Goal: Task Accomplishment & Management: Manage account settings

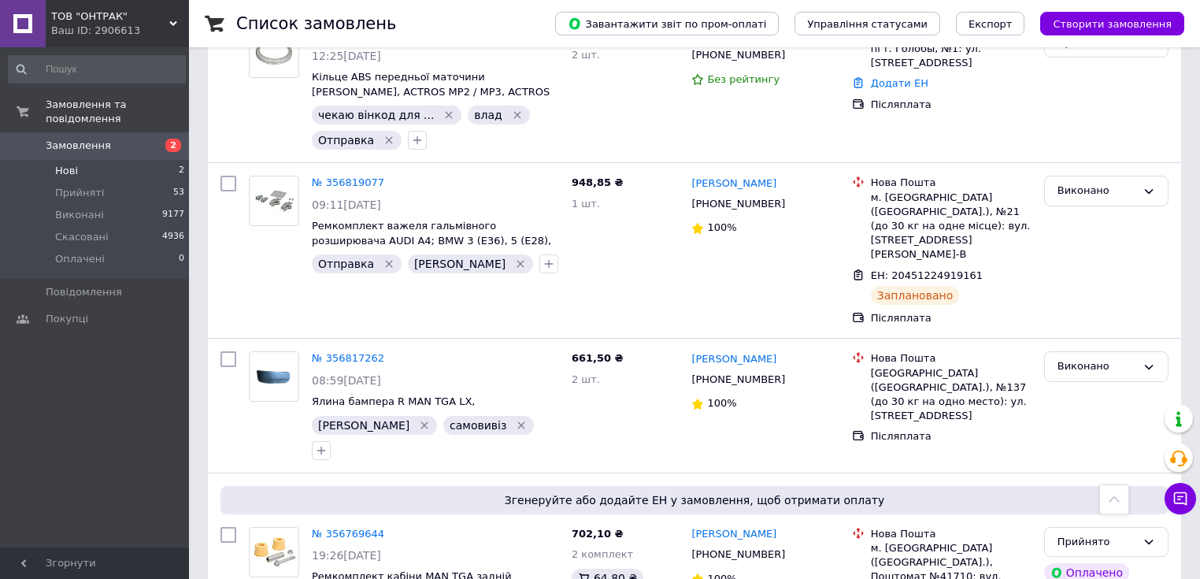
scroll to position [1197, 0]
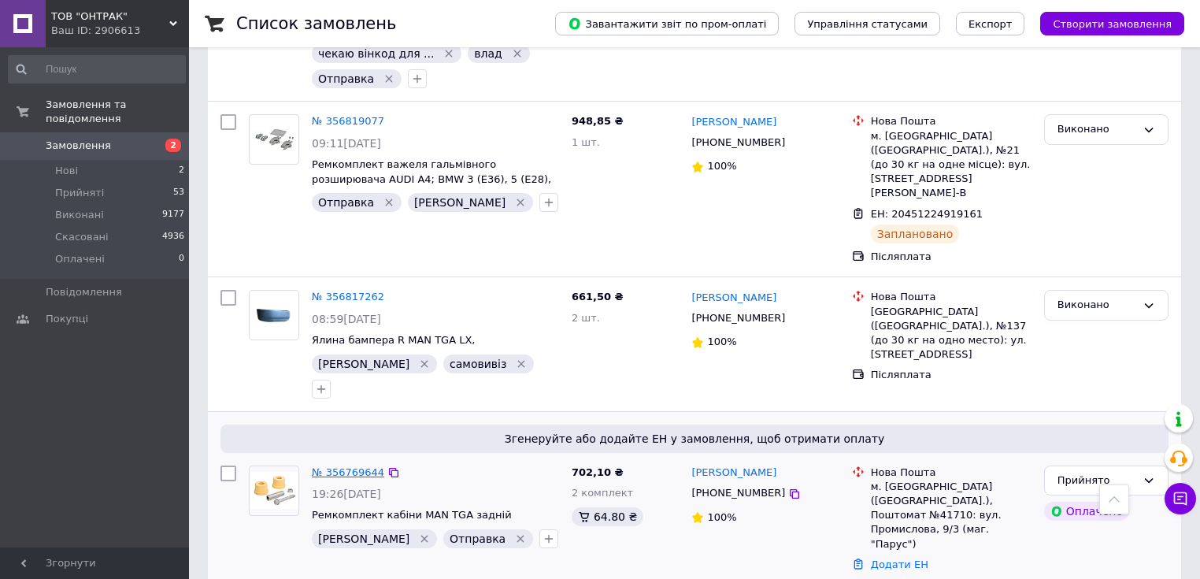
click at [372, 466] on link "№ 356769644" at bounding box center [348, 472] width 72 height 12
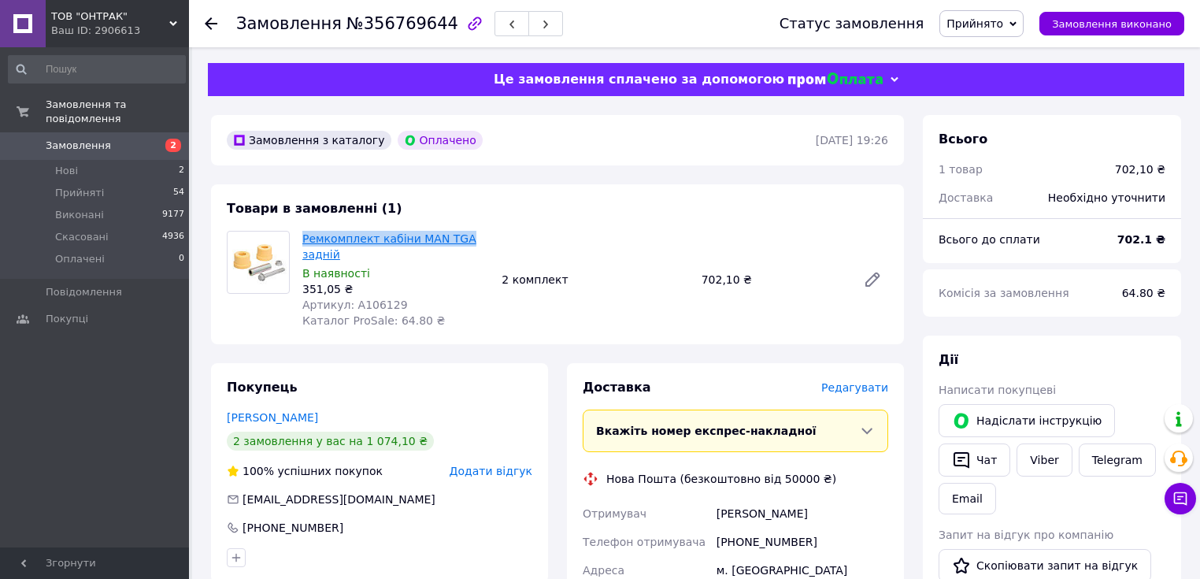
drag, startPoint x: 302, startPoint y: 239, endPoint x: 457, endPoint y: 239, distance: 155.1
click at [457, 239] on div "Ремкомплект кабіни MAN TGA задній В наявності 351,05 ₴ Артикул: A106129 Каталог…" at bounding box center [395, 280] width 199 height 104
copy link "Ремкомплект кабіни MAN TGA"
drag, startPoint x: 1157, startPoint y: 241, endPoint x: 1117, endPoint y: 241, distance: 39.4
click at [1117, 241] on div "Всього до сплати 702.1 ₴" at bounding box center [1052, 239] width 246 height 35
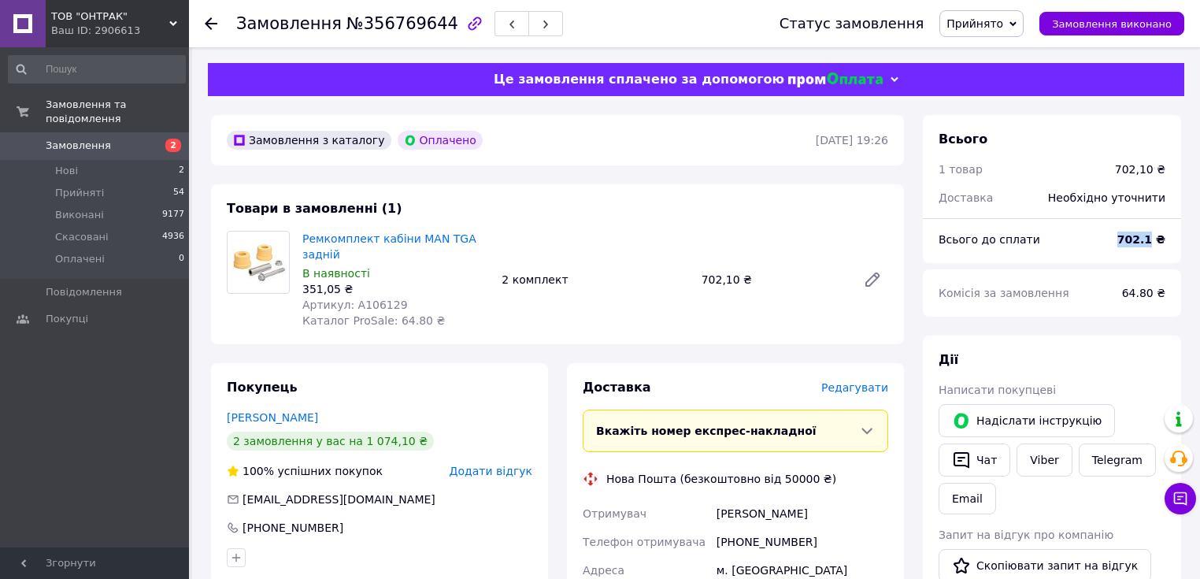
copy div "Всього до сплати 702.1"
drag, startPoint x: 796, startPoint y: 517, endPoint x: 702, endPoint y: 518, distance: 94.5
copy div "Отримувач Віхтюк Андрій"
drag, startPoint x: 798, startPoint y: 546, endPoint x: 718, endPoint y: 543, distance: 80.4
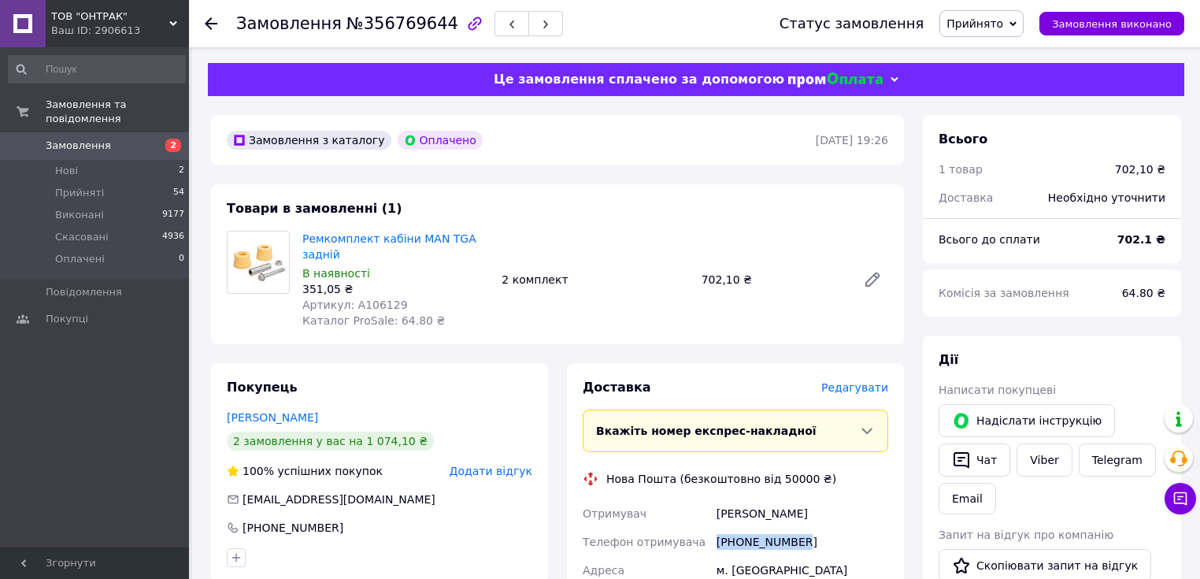
click at [718, 543] on div "[PHONE_NUMBER]" at bounding box center [802, 542] width 178 height 28
copy div "[PHONE_NUMBER]"
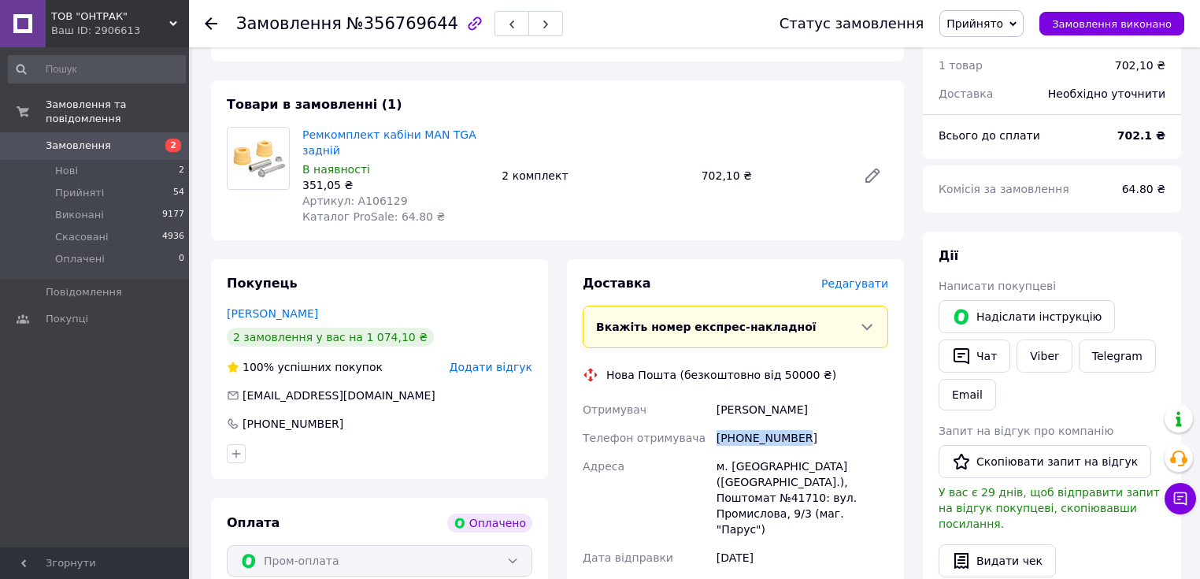
scroll to position [126, 0]
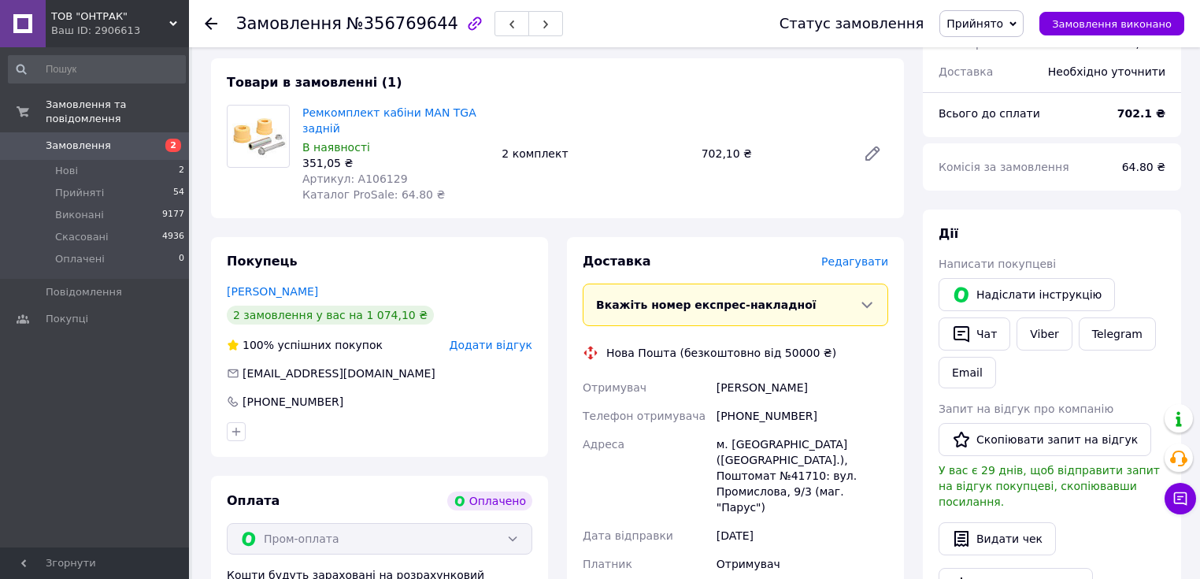
click at [746, 447] on div "м. [GEOGRAPHIC_DATA] ([GEOGRAPHIC_DATA].), Поштомат №41710: вул. Промислова, 9/…" at bounding box center [802, 475] width 178 height 91
copy div "Деражня"
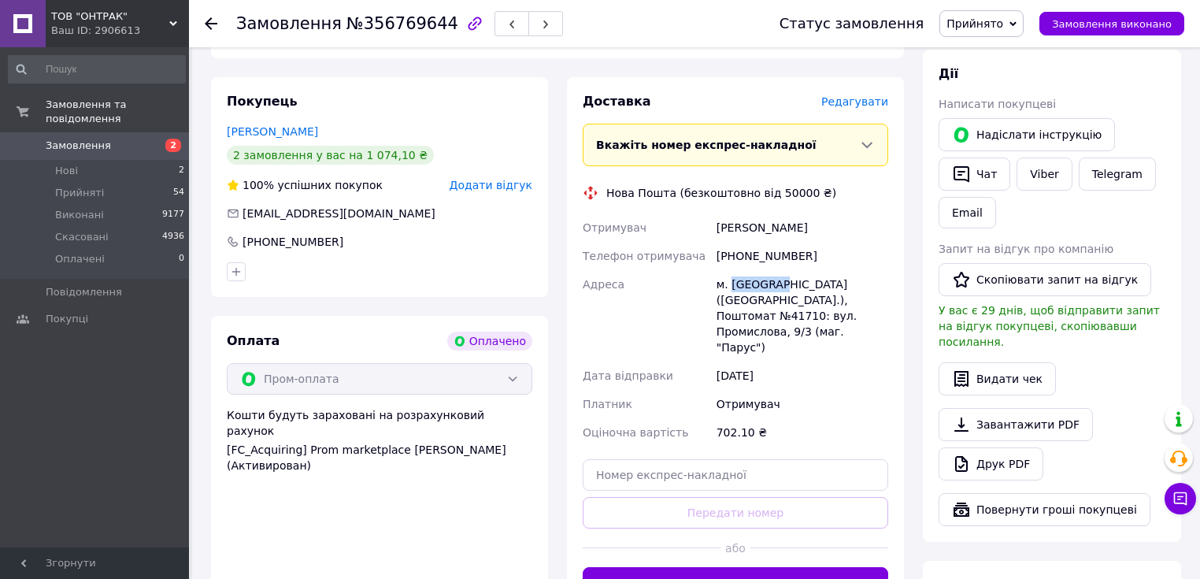
scroll to position [315, 0]
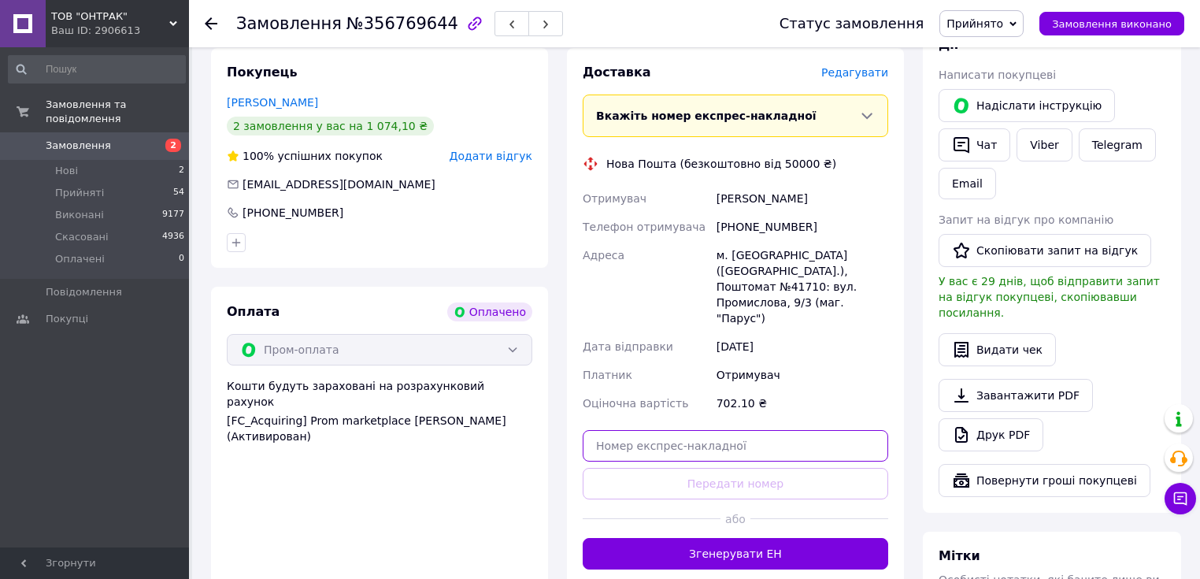
click at [654, 430] on input "text" at bounding box center [736, 445] width 306 height 31
paste input "20451225160246"
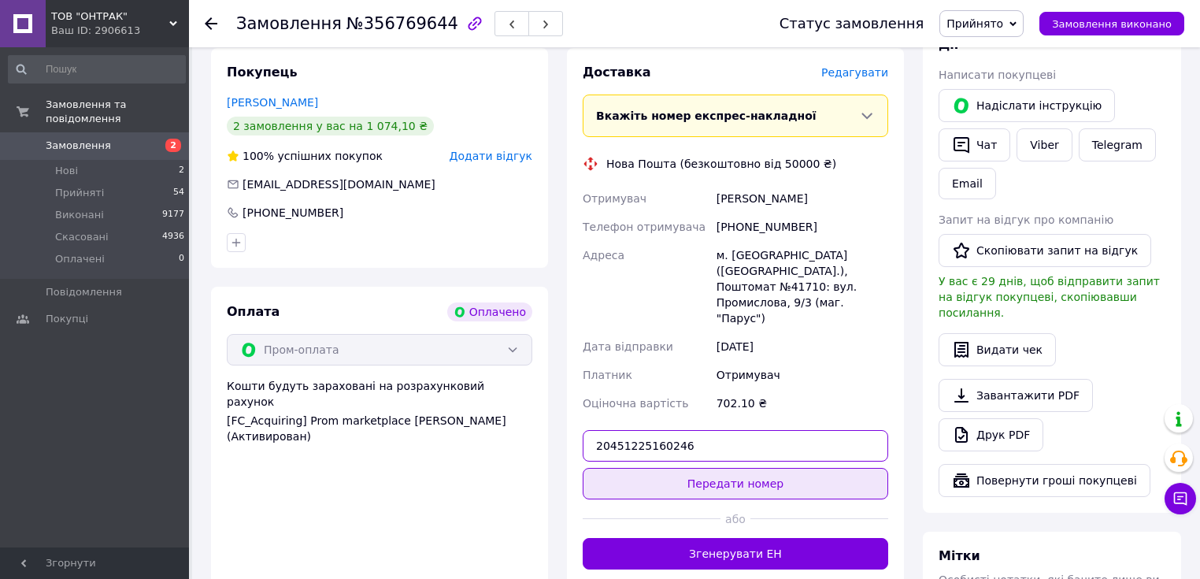
type input "20451225160246"
click at [657, 468] on button "Передати номер" at bounding box center [736, 483] width 306 height 31
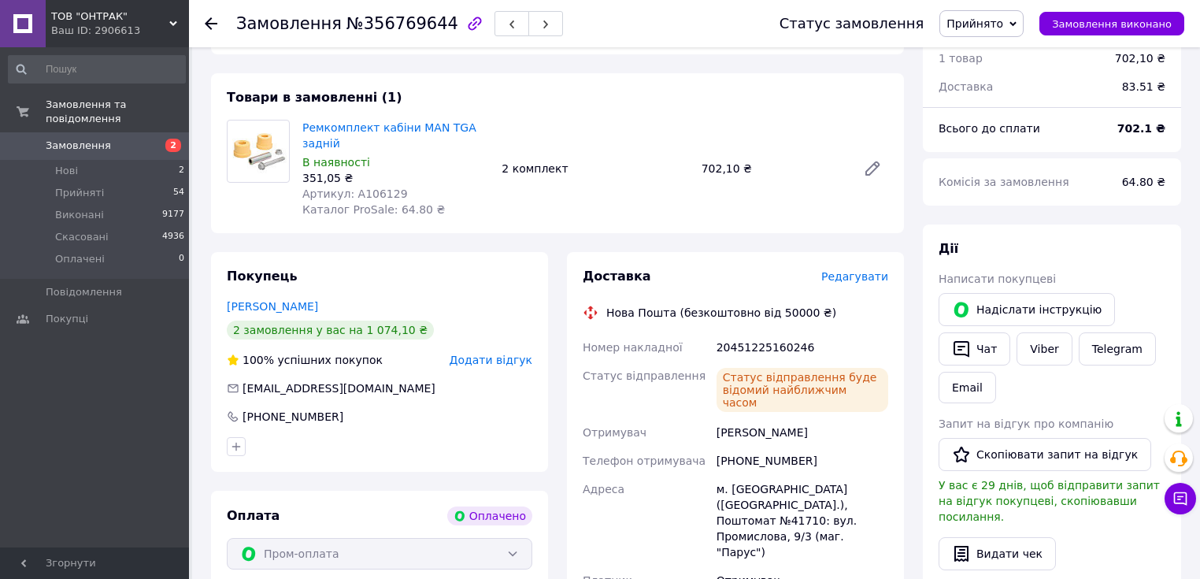
scroll to position [0, 0]
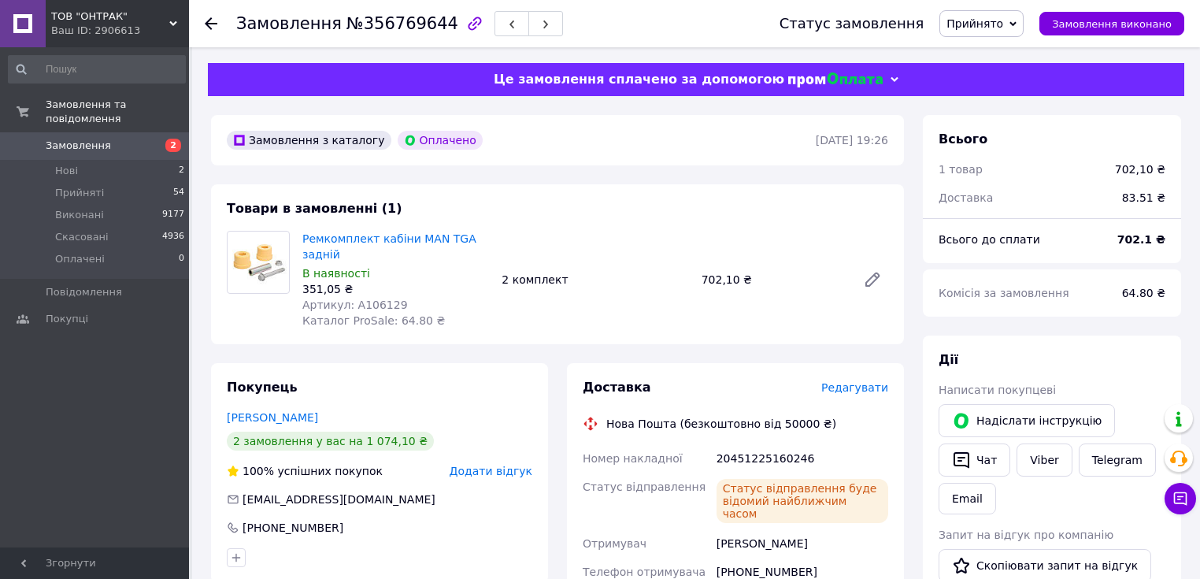
click at [206, 24] on use at bounding box center [211, 23] width 13 height 13
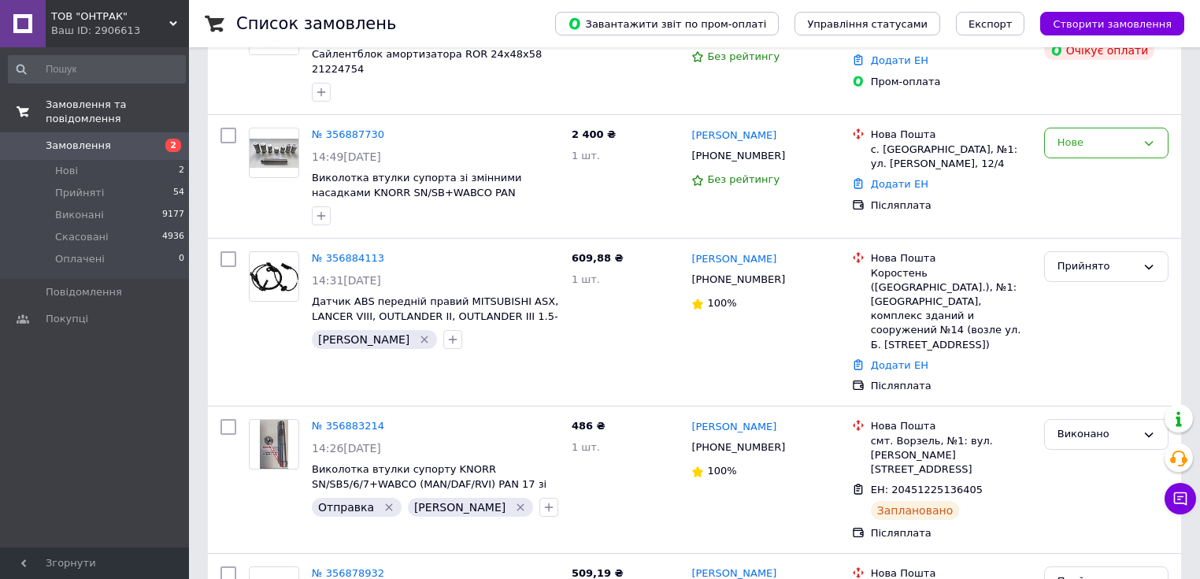
scroll to position [189, 0]
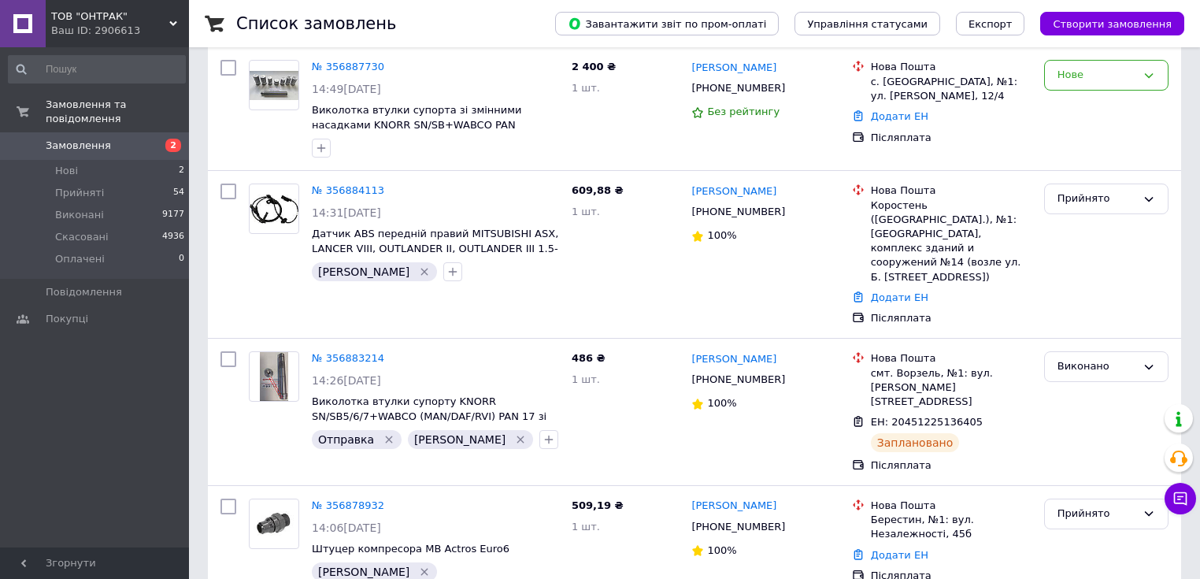
scroll to position [252, 0]
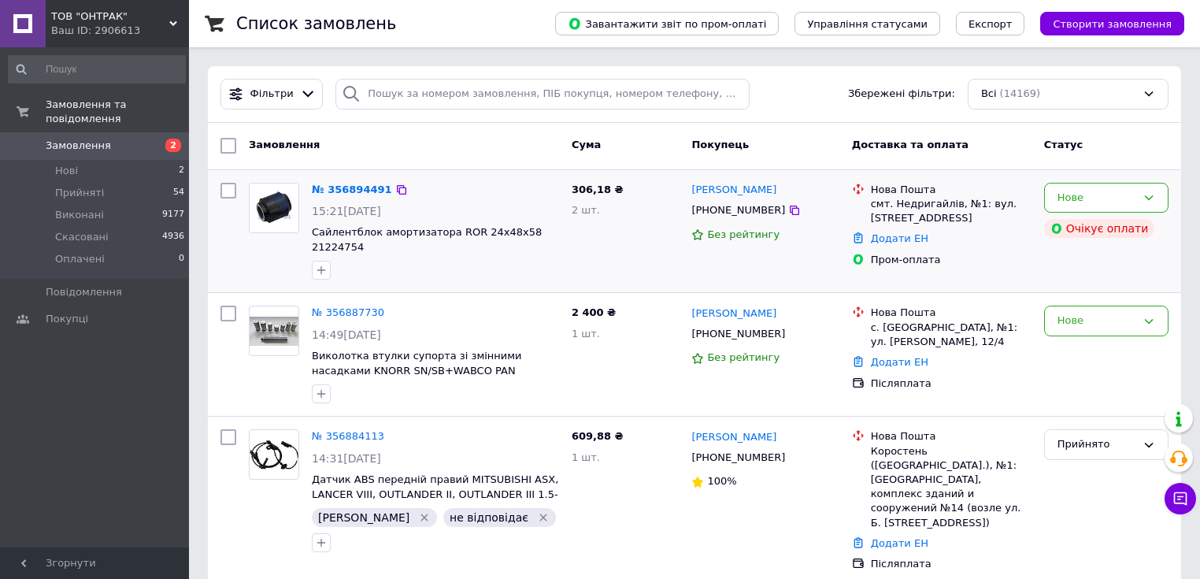
scroll to position [63, 0]
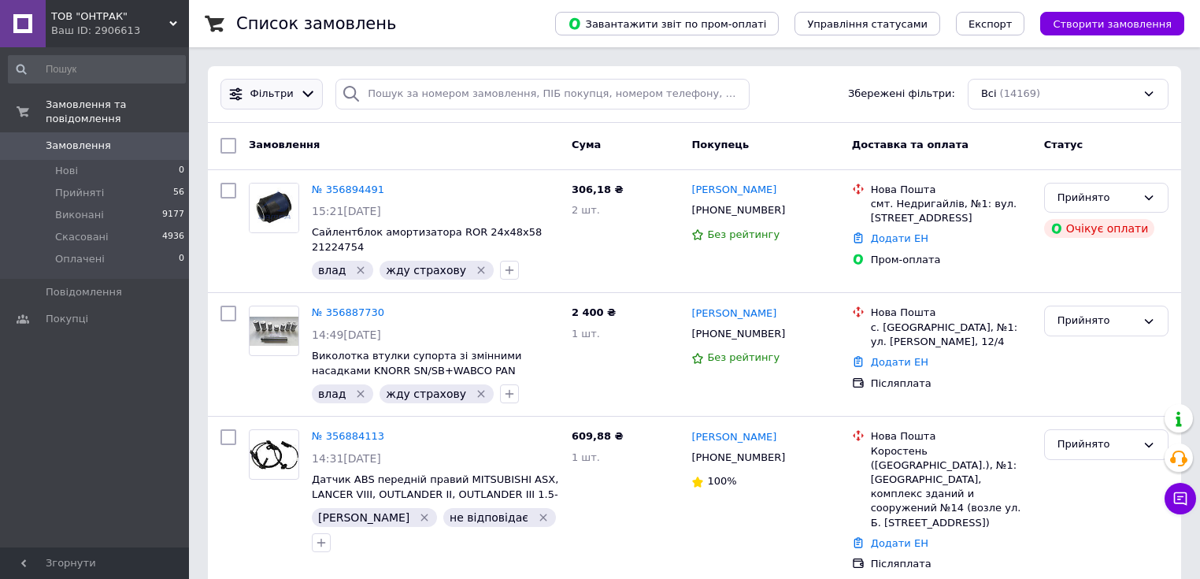
click at [273, 91] on span "Фільтри" at bounding box center [271, 94] width 43 height 15
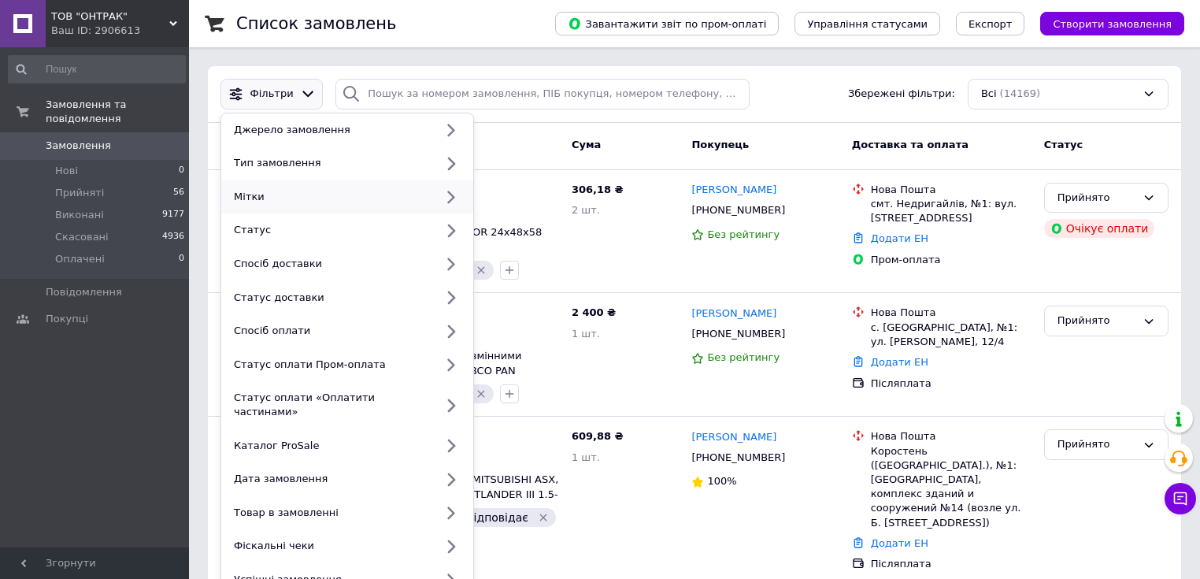
click at [260, 191] on div "Мітки" at bounding box center [331, 197] width 207 height 14
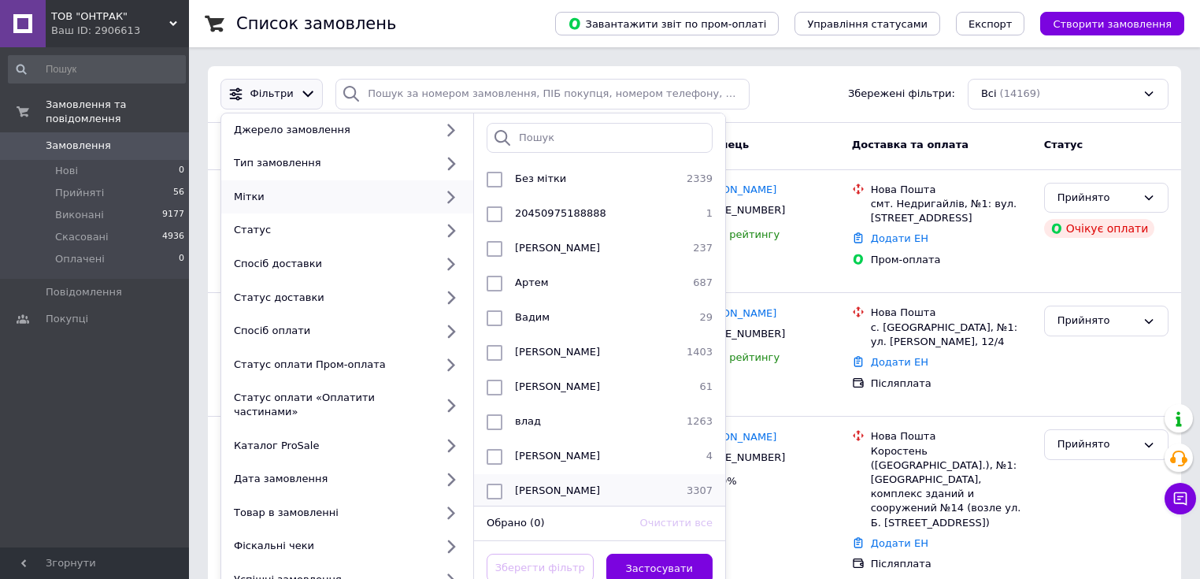
click at [529, 491] on span "[PERSON_NAME]" at bounding box center [557, 490] width 85 height 12
checkbox input "true"
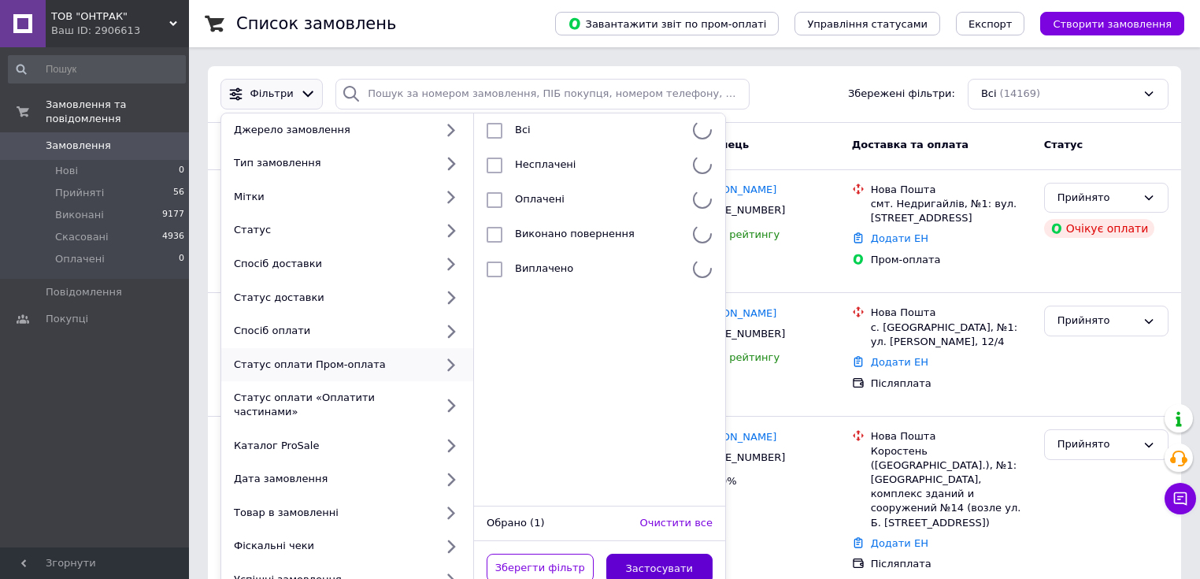
click at [655, 557] on button "Застосувати" at bounding box center [659, 569] width 107 height 31
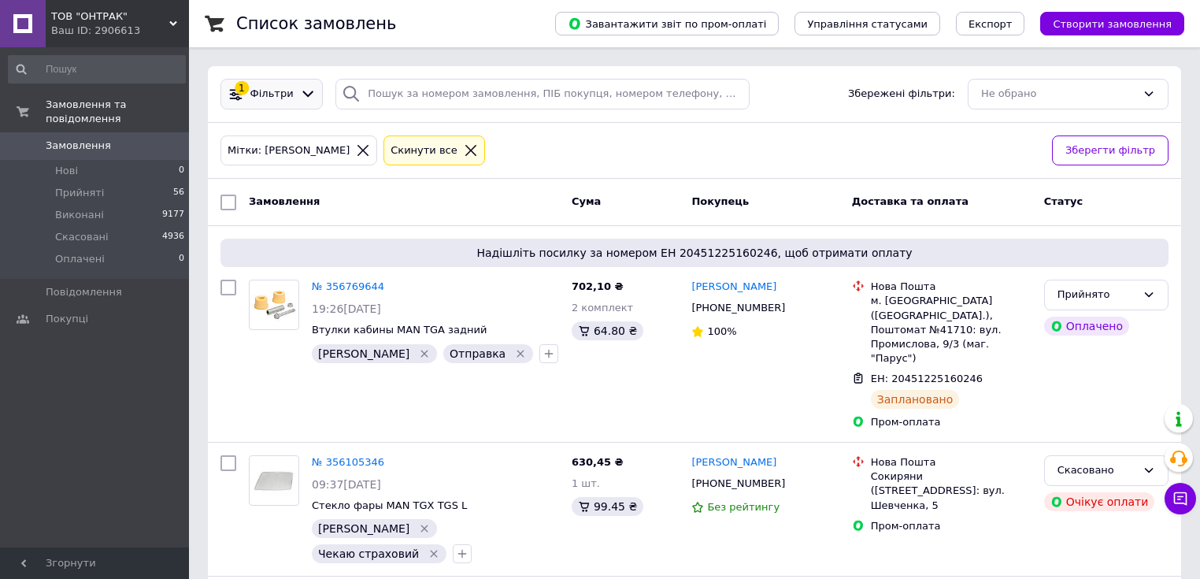
click at [252, 91] on span "Фільтри" at bounding box center [271, 94] width 43 height 15
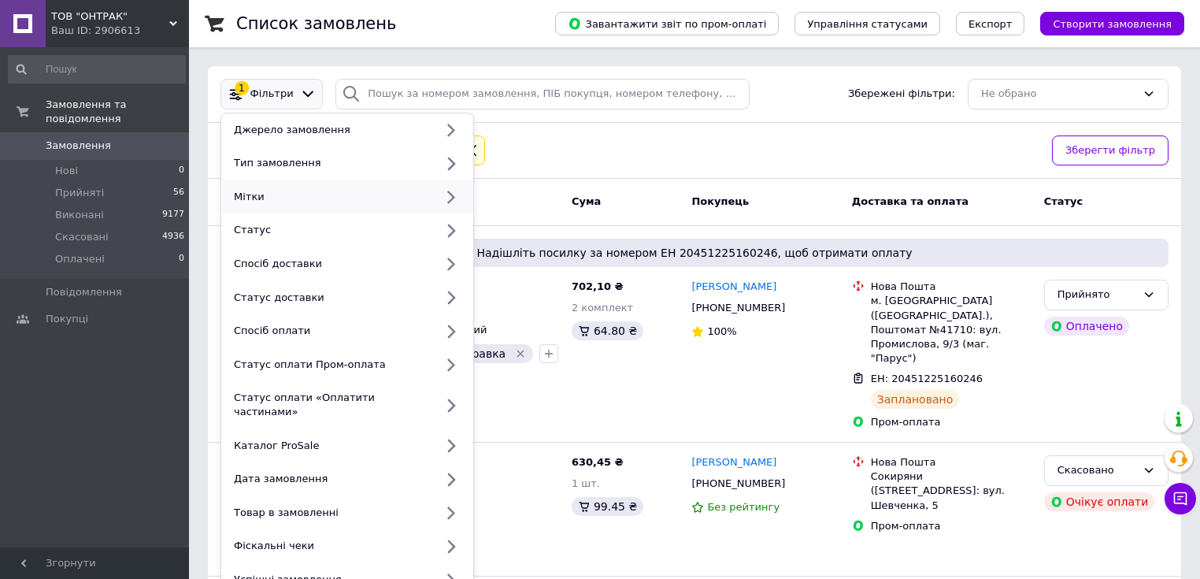
click at [255, 197] on div "Мітки" at bounding box center [331, 197] width 207 height 14
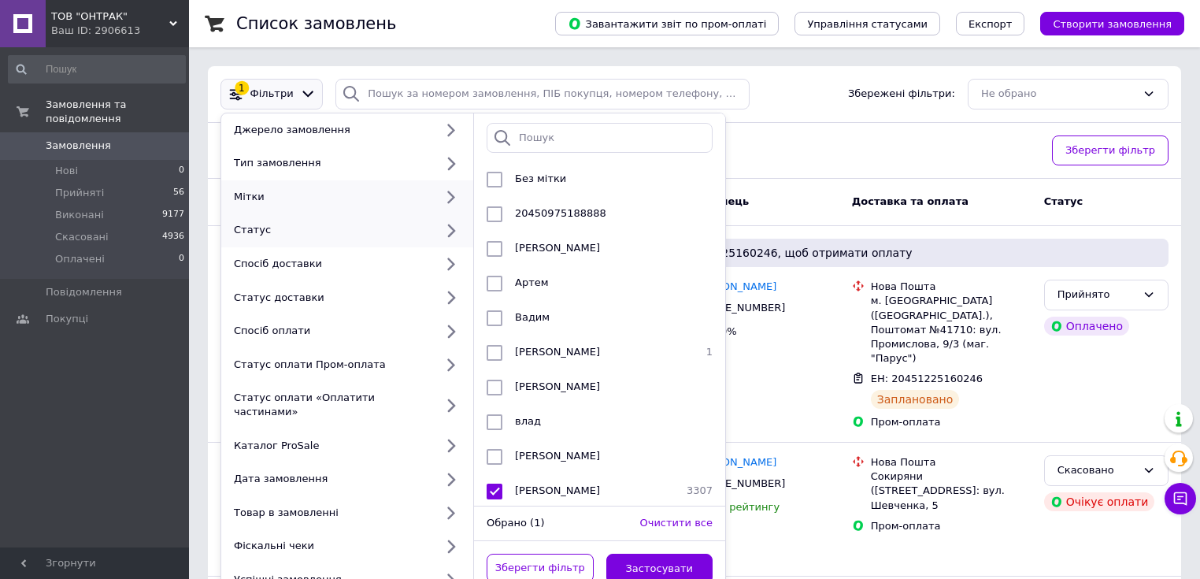
click at [261, 225] on div "Статус" at bounding box center [331, 230] width 207 height 14
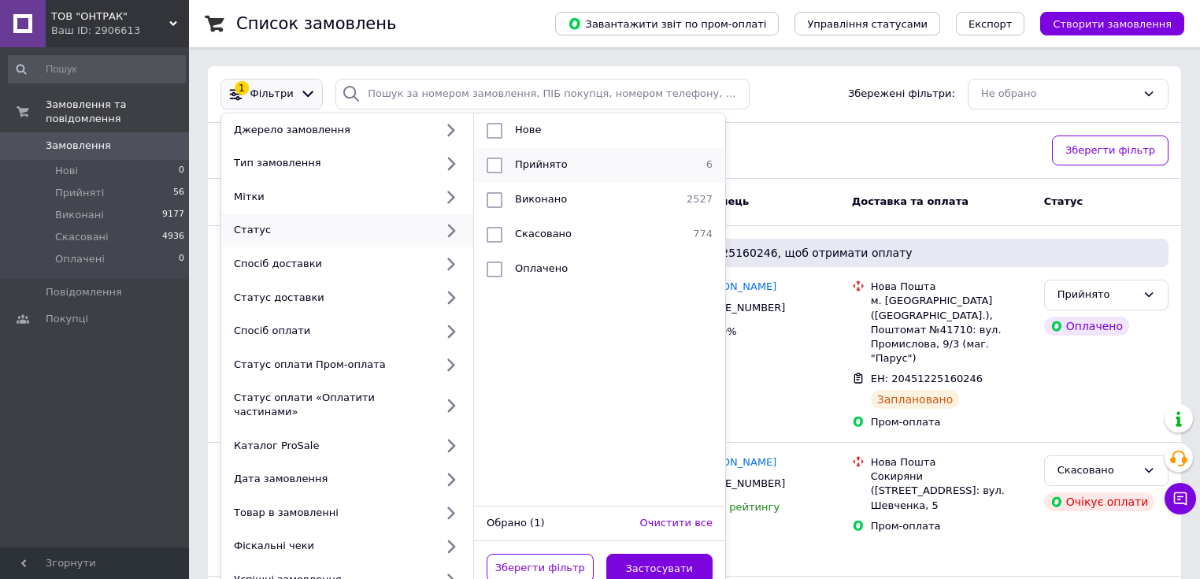
click at [495, 161] on input "checkbox" at bounding box center [495, 165] width 16 height 16
checkbox input "true"
click at [654, 554] on button "Застосувати" at bounding box center [659, 569] width 107 height 31
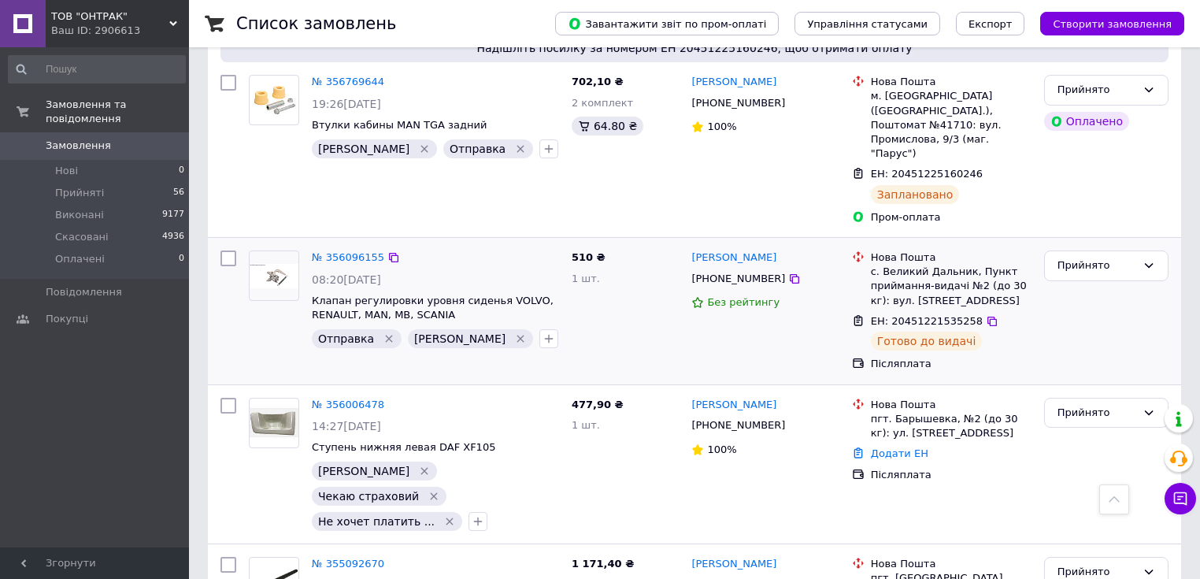
scroll to position [163, 0]
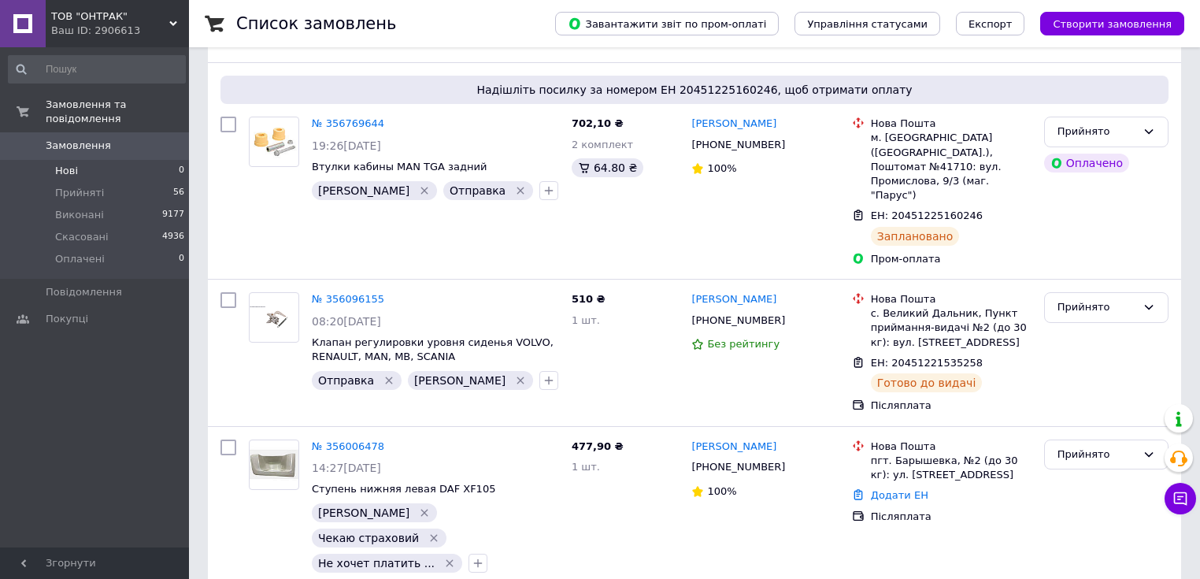
click at [90, 160] on li "Нові 0" at bounding box center [97, 171] width 194 height 22
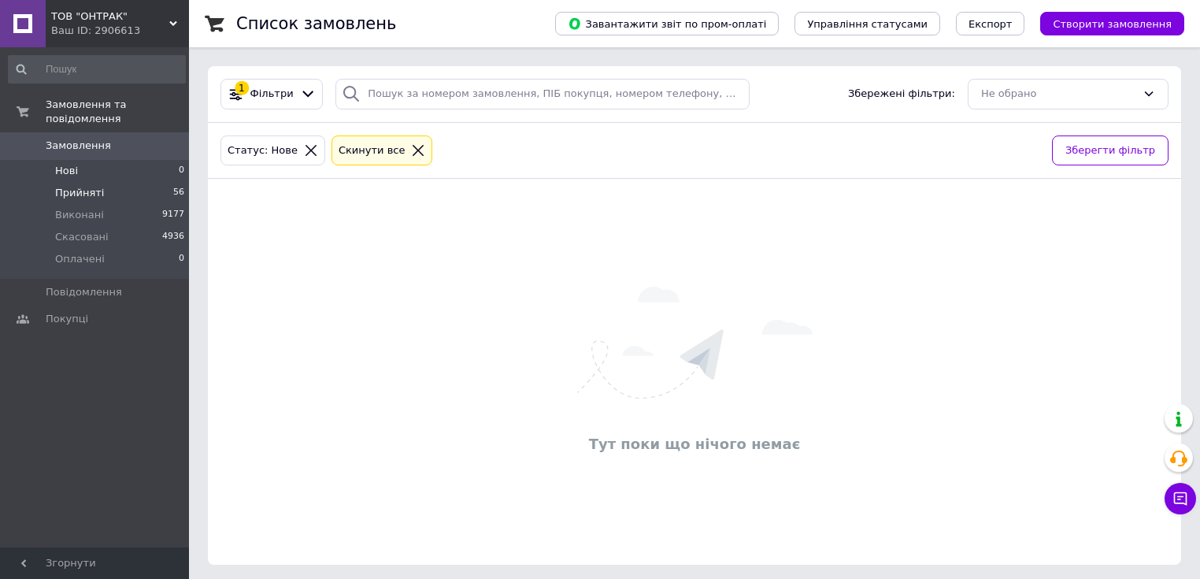
click at [98, 183] on li "Прийняті 56" at bounding box center [97, 193] width 194 height 22
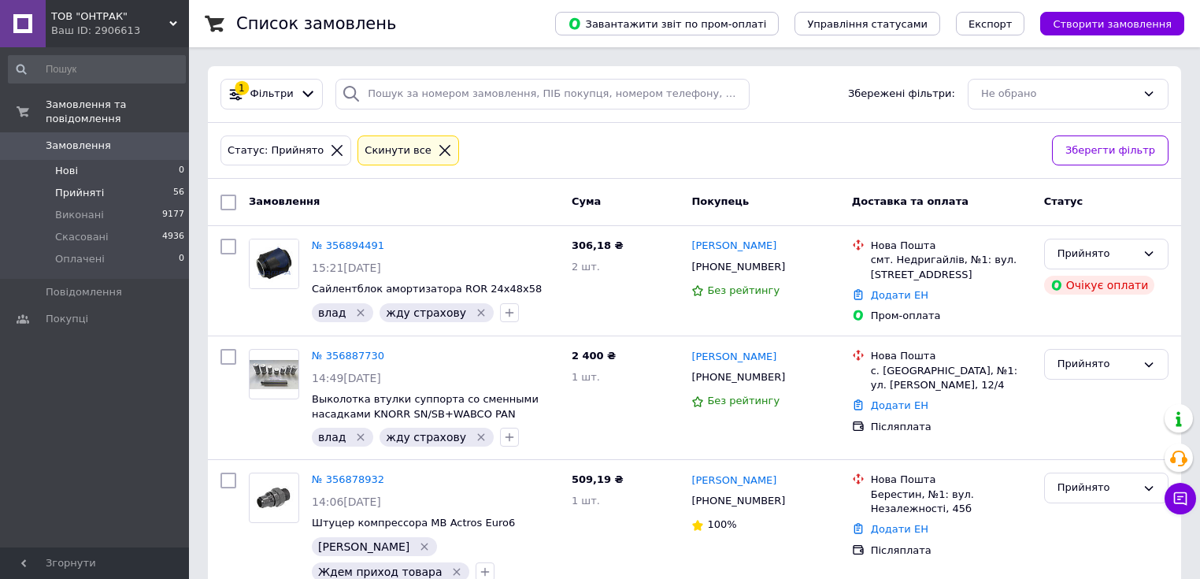
click at [54, 160] on li "Нові 0" at bounding box center [97, 171] width 194 height 22
